Goal: Task Accomplishment & Management: Use online tool/utility

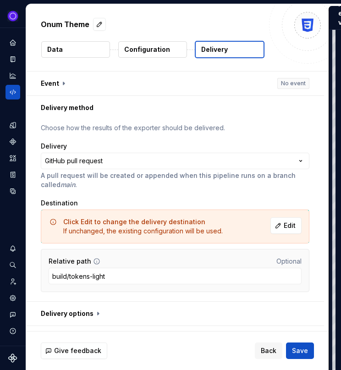
scroll to position [82, 0]
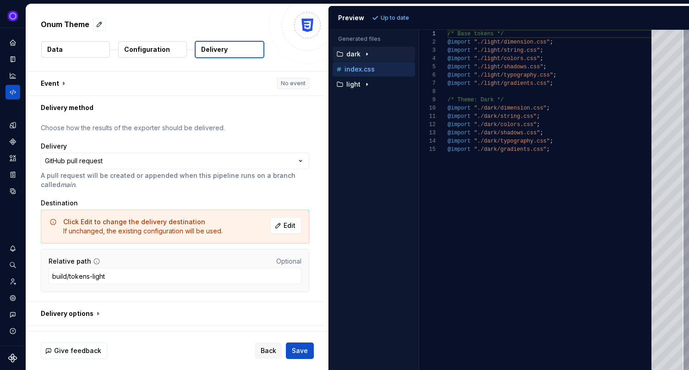
click at [340, 56] on icon "button" at bounding box center [366, 53] width 7 height 7
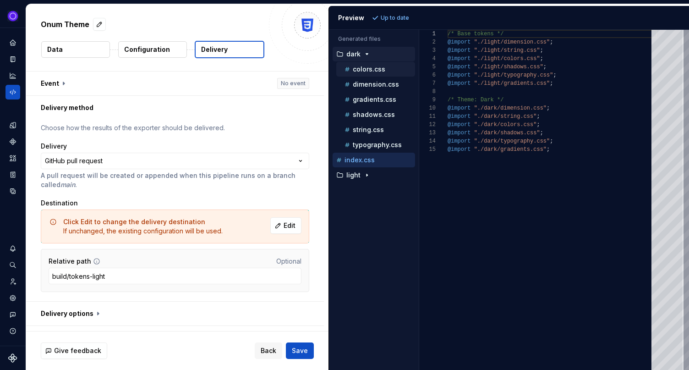
click at [340, 71] on p "colors.css" at bounding box center [369, 68] width 33 height 7
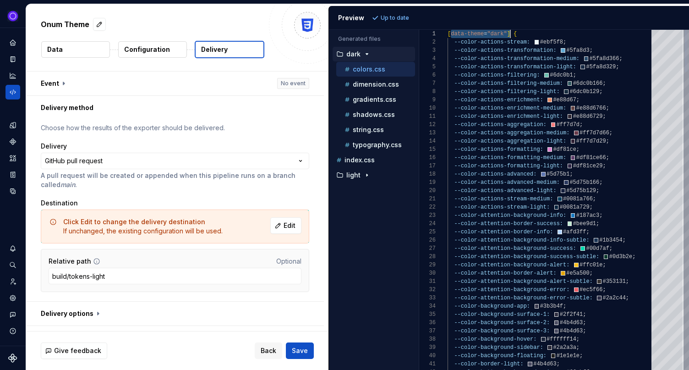
drag, startPoint x: 450, startPoint y: 34, endPoint x: 511, endPoint y: 34, distance: 60.9
click at [143, 50] on p "Configuration" at bounding box center [147, 49] width 46 height 9
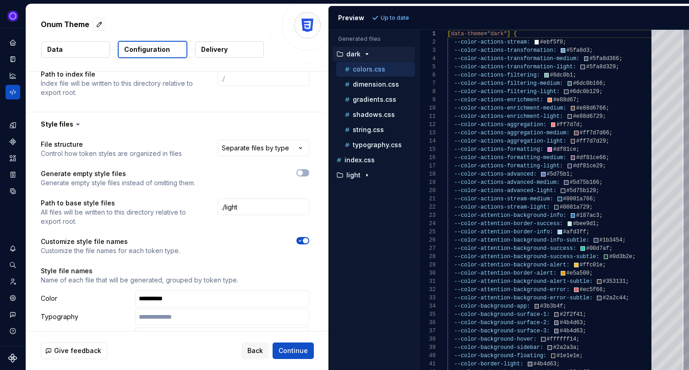
scroll to position [386, 0]
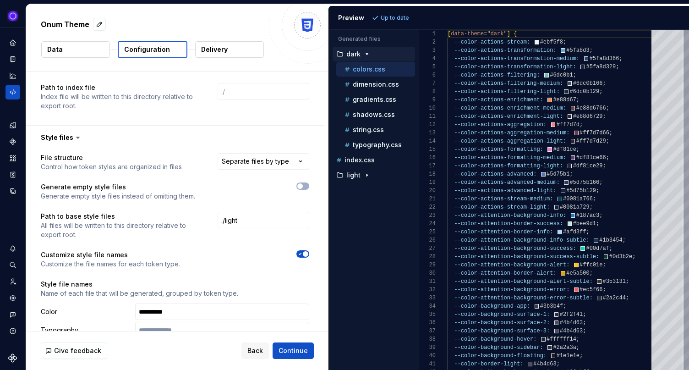
click at [340, 54] on p "dark" at bounding box center [353, 53] width 14 height 7
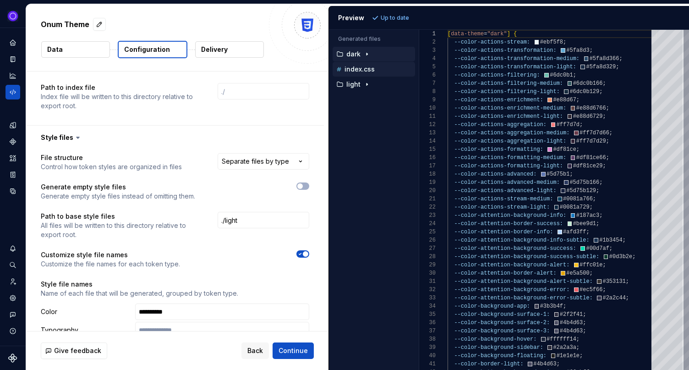
click at [340, 71] on p "index.css" at bounding box center [359, 68] width 30 height 7
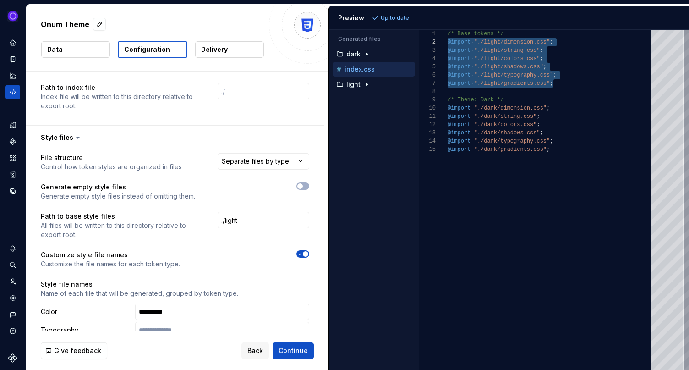
scroll to position [0, 0]
drag, startPoint x: 559, startPoint y: 83, endPoint x: 432, endPoint y: 35, distance: 135.5
click at [340, 35] on div "/* Base tokens */ @import "./light/dimension.css" ; @import "./light/string.css…" at bounding box center [551, 200] width 209 height 340
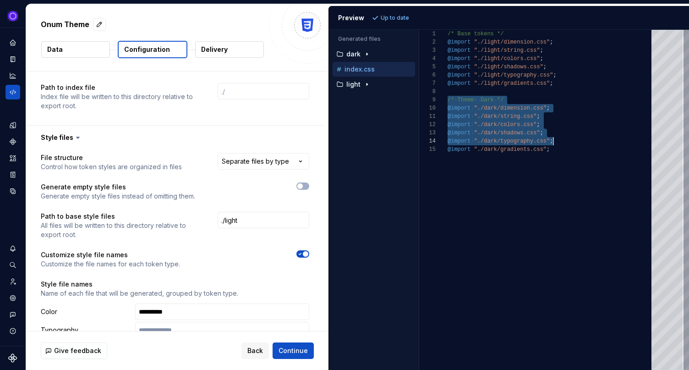
scroll to position [66, 103]
drag, startPoint x: 448, startPoint y: 102, endPoint x: 581, endPoint y: 149, distance: 140.9
click at [340, 148] on div "/* Base tokens */ @import "./light/dimension.css" ; @import "./light/string.css…" at bounding box center [551, 200] width 209 height 340
type textarea "**********"
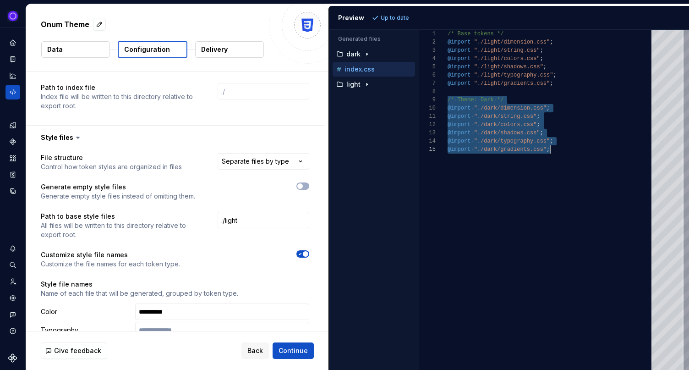
click at [340, 149] on div "/* Base tokens */ @import "./light/dimension.css" ; @import "./light/string.css…" at bounding box center [551, 200] width 209 height 340
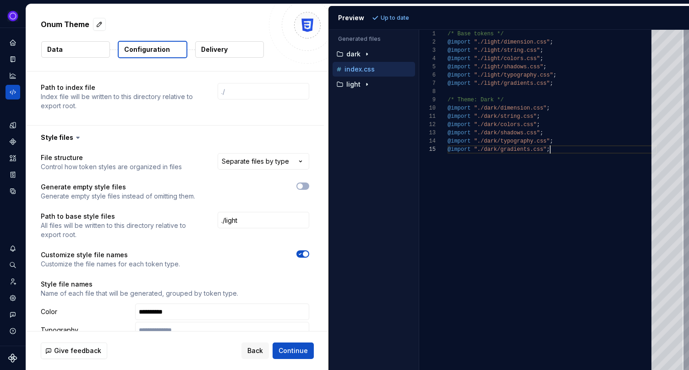
click at [340, 185] on div "/* Base tokens */ @import "./light/dimension.css" ; @import "./light/string.css…" at bounding box center [551, 200] width 209 height 340
